Goal: Information Seeking & Learning: Learn about a topic

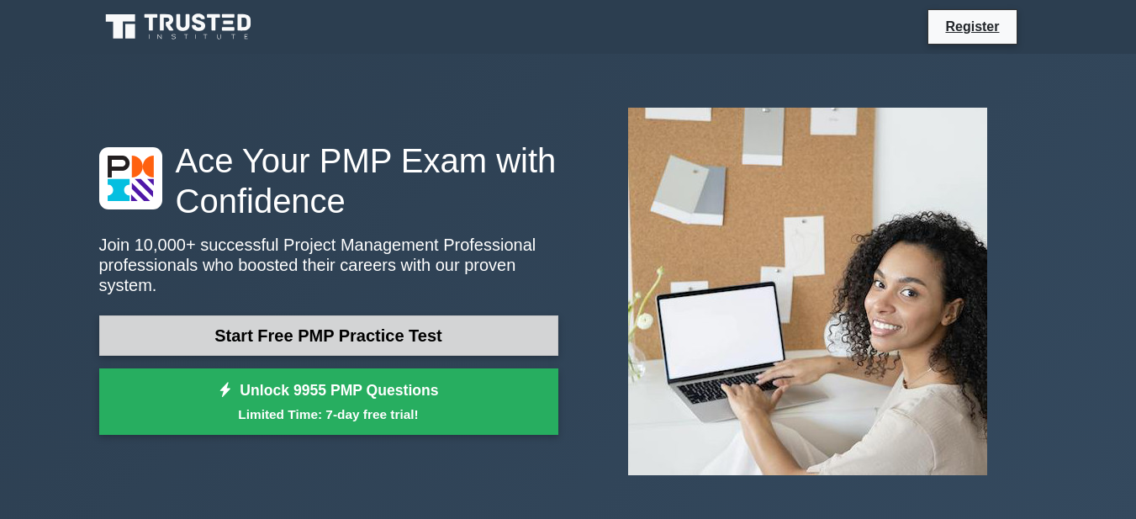
click at [405, 324] on link "Start Free PMP Practice Test" at bounding box center [328, 335] width 459 height 40
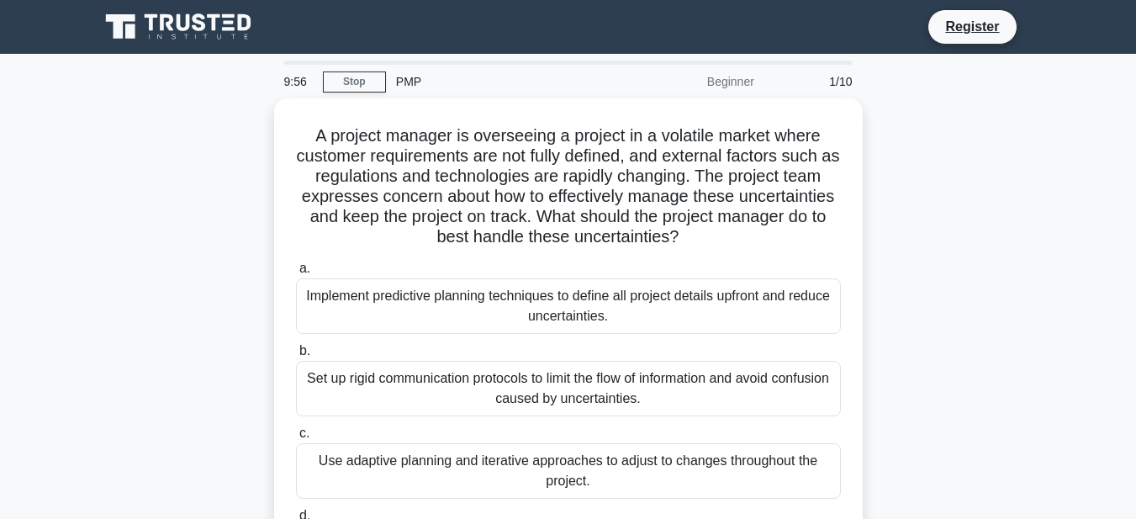
click at [413, 87] on div "PMP" at bounding box center [501, 82] width 231 height 34
click at [413, 82] on div "PMP" at bounding box center [501, 82] width 231 height 34
click at [408, 79] on div "PMP" at bounding box center [501, 82] width 231 height 34
click at [351, 50] on nav "Register" at bounding box center [568, 27] width 1136 height 54
click at [404, 73] on div "PMP" at bounding box center [501, 82] width 231 height 34
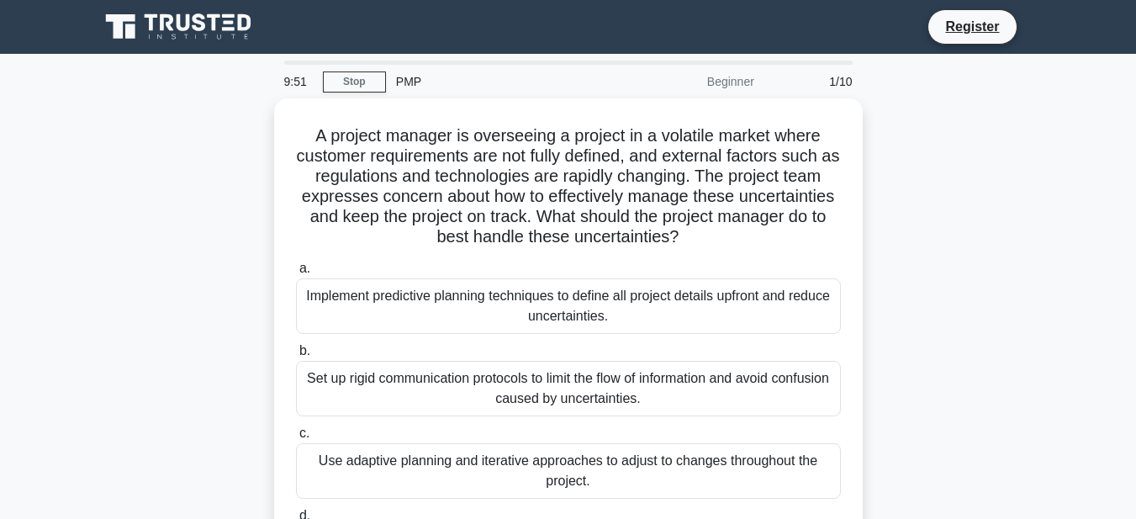
click at [415, 91] on div "PMP" at bounding box center [501, 82] width 231 height 34
click at [420, 77] on div "PMP" at bounding box center [501, 82] width 231 height 34
click at [745, 78] on div "Beginner" at bounding box center [690, 82] width 147 height 34
click at [746, 77] on div "Beginner" at bounding box center [690, 82] width 147 height 34
